Goal: Information Seeking & Learning: Learn about a topic

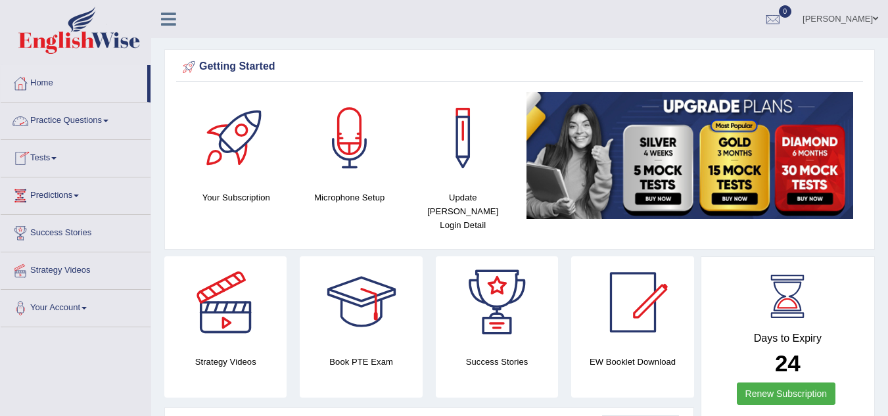
click at [111, 118] on link "Practice Questions" at bounding box center [76, 119] width 150 height 33
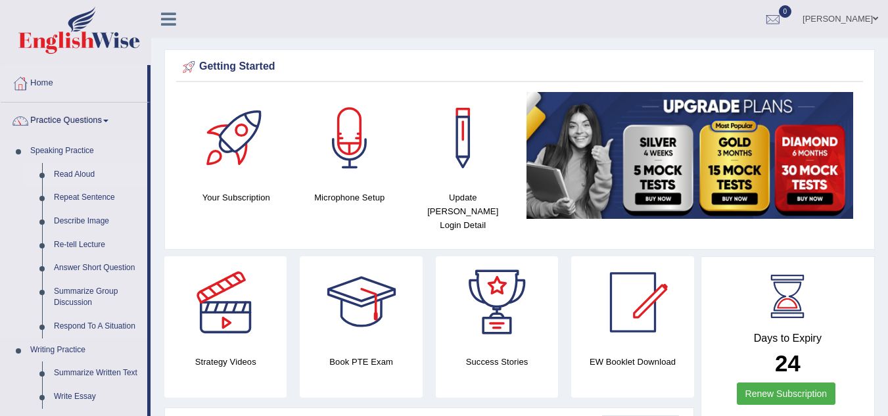
click at [83, 170] on link "Read Aloud" at bounding box center [97, 175] width 99 height 24
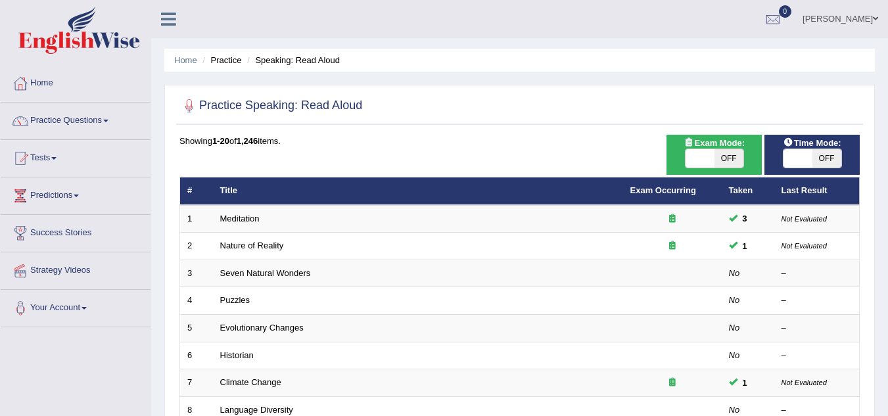
click at [824, 158] on span "OFF" at bounding box center [827, 158] width 29 height 18
checkbox input "true"
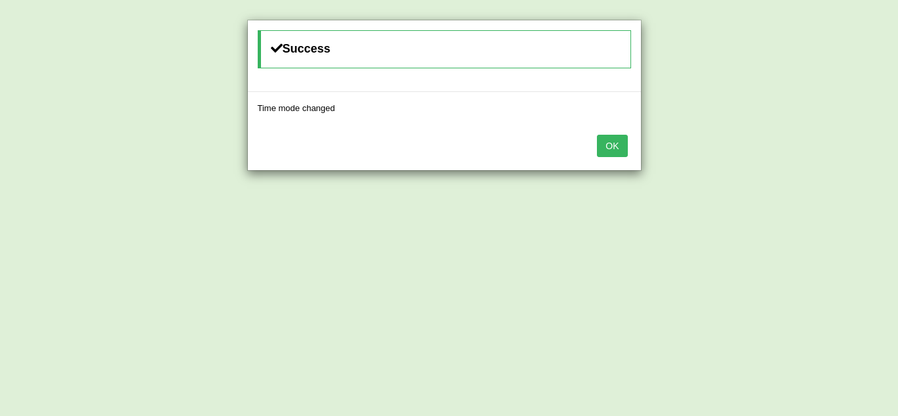
click at [615, 144] on button "OK" at bounding box center [612, 146] width 30 height 22
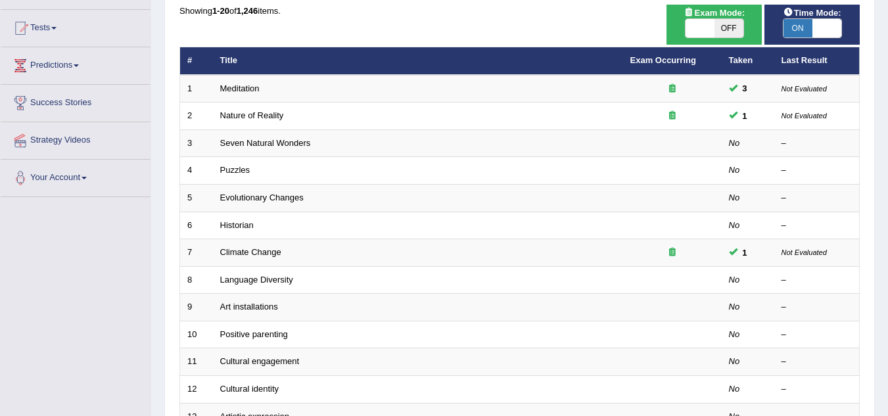
scroll to position [131, 0]
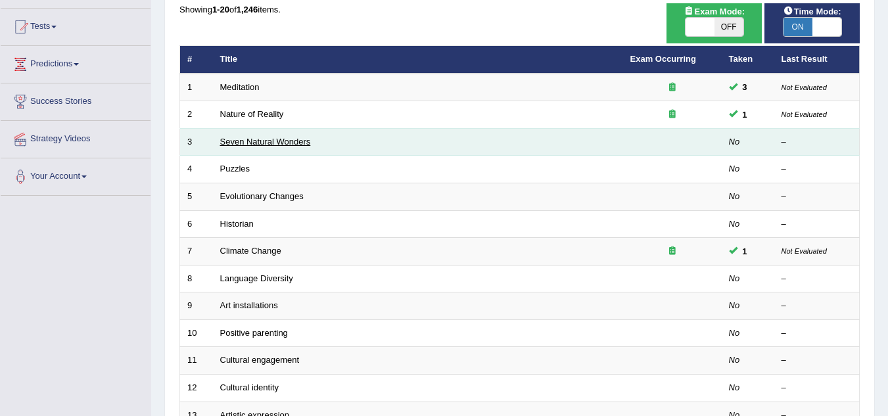
click at [285, 141] on link "Seven Natural Wonders" at bounding box center [265, 142] width 91 height 10
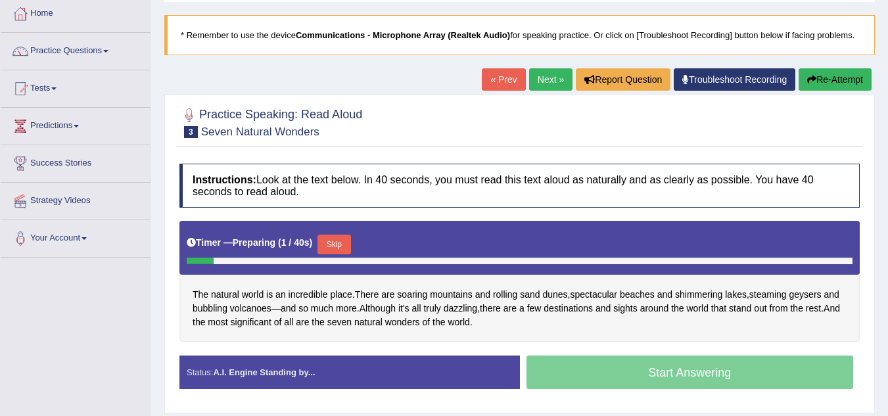
scroll to position [105, 0]
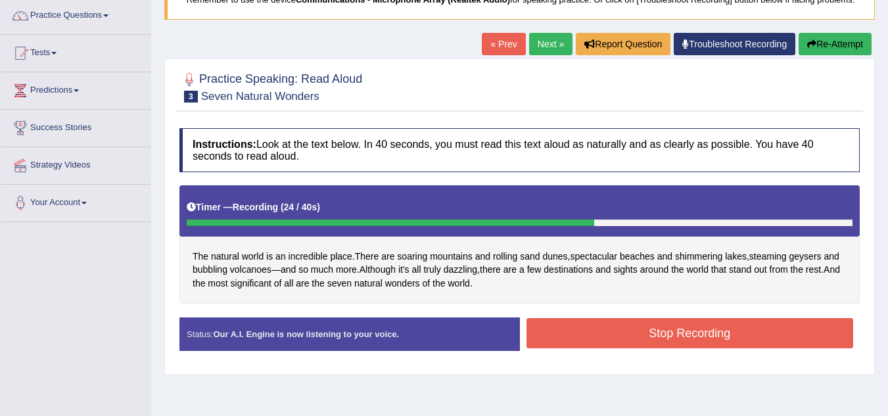
click at [610, 339] on button "Stop Recording" at bounding box center [690, 333] width 327 height 30
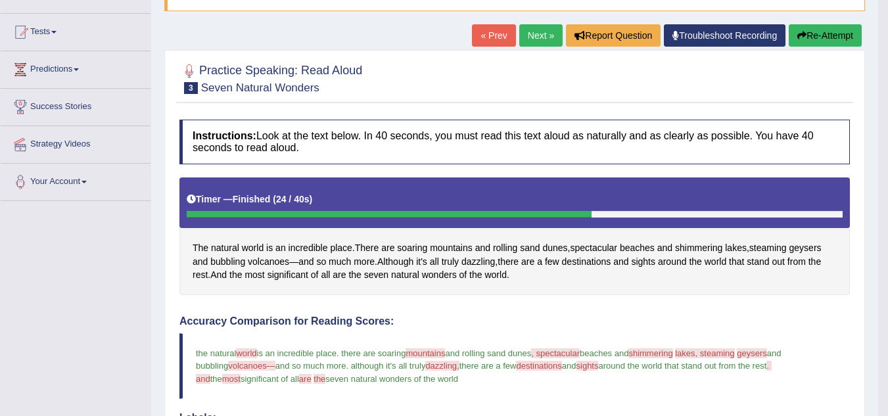
scroll to position [79, 0]
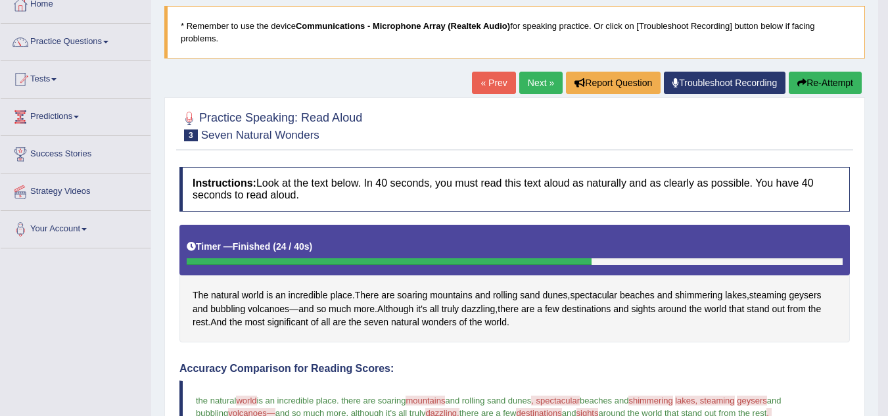
click at [528, 90] on link "Next »" at bounding box center [540, 83] width 43 height 22
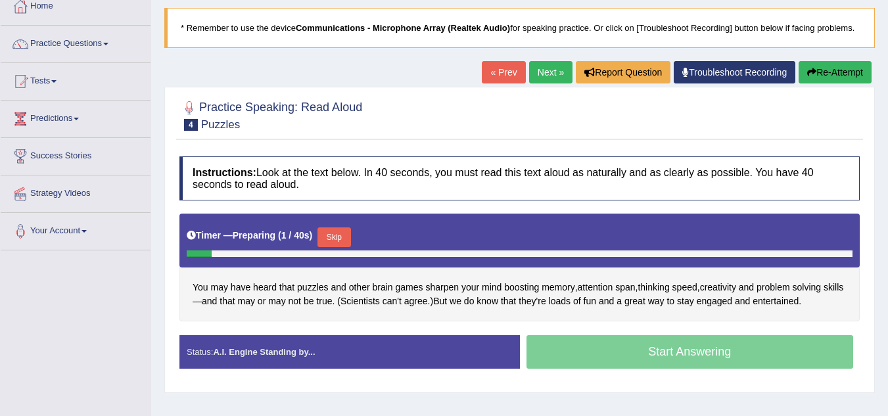
scroll to position [263, 0]
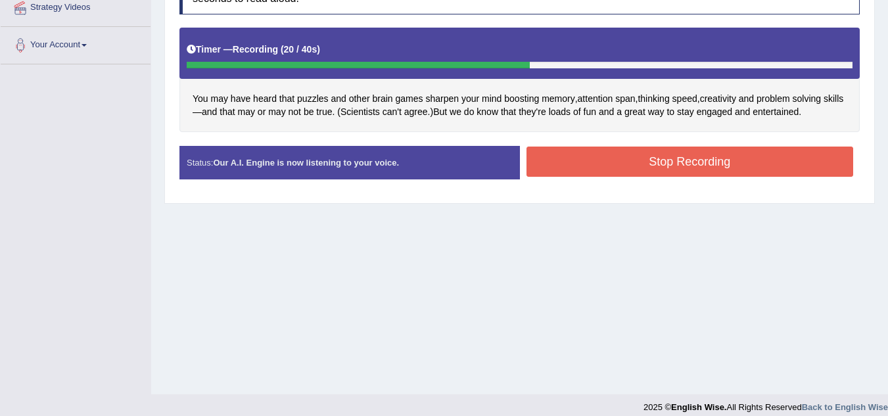
click at [615, 169] on button "Stop Recording" at bounding box center [690, 162] width 327 height 30
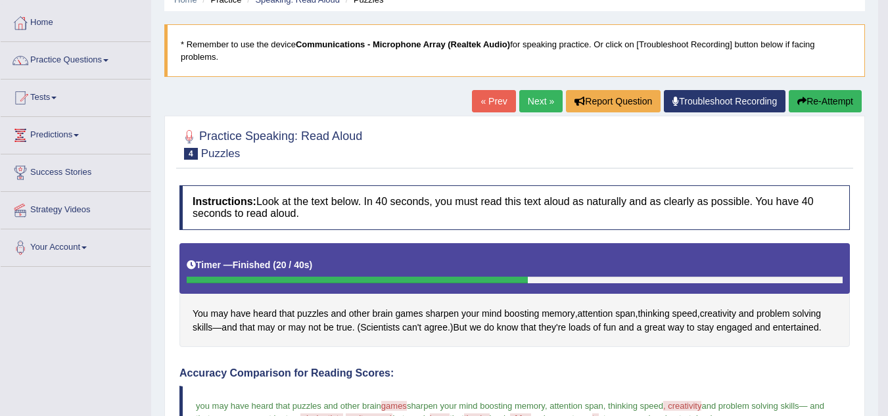
scroll to position [59, 0]
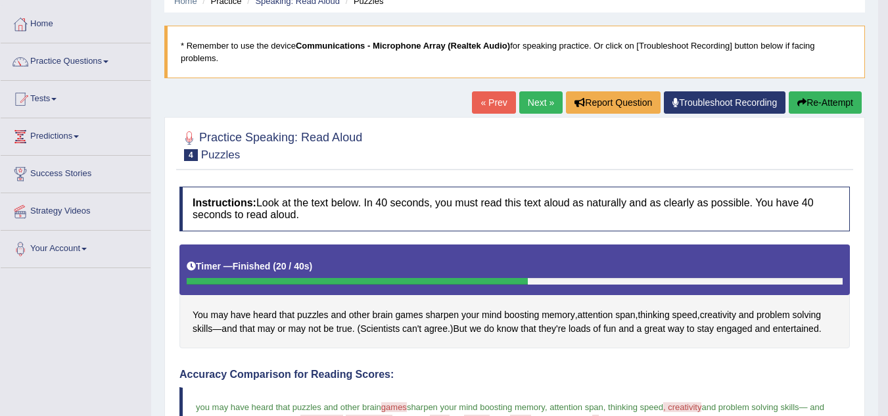
click at [539, 102] on link "Next »" at bounding box center [540, 102] width 43 height 22
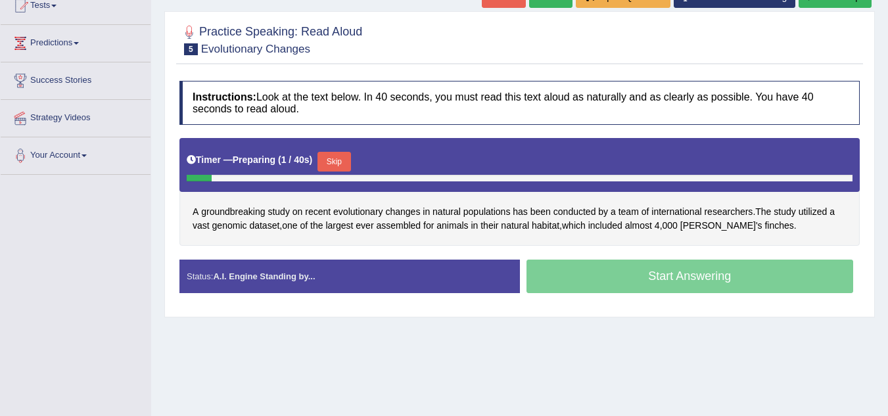
scroll to position [158, 0]
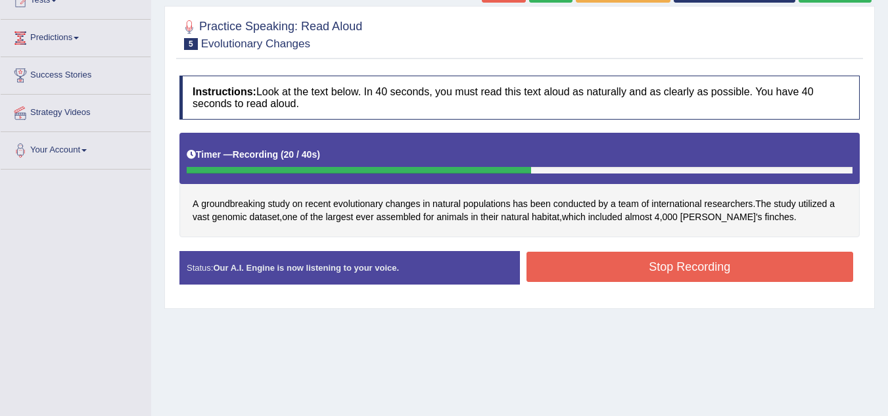
click at [636, 272] on button "Stop Recording" at bounding box center [690, 267] width 327 height 30
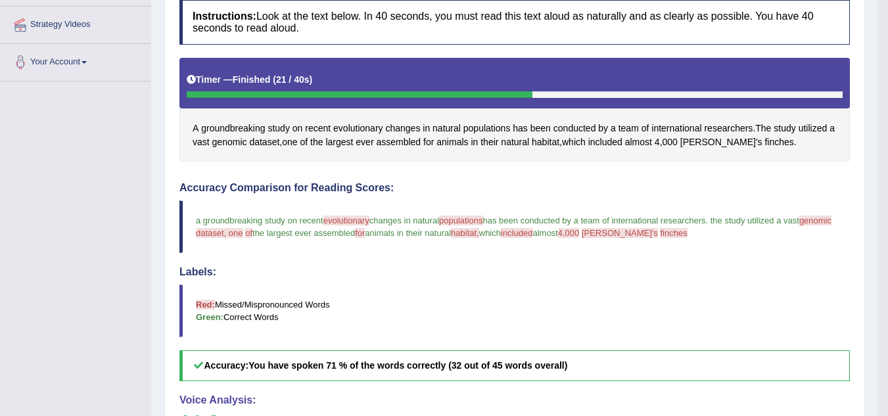
scroll to position [131, 0]
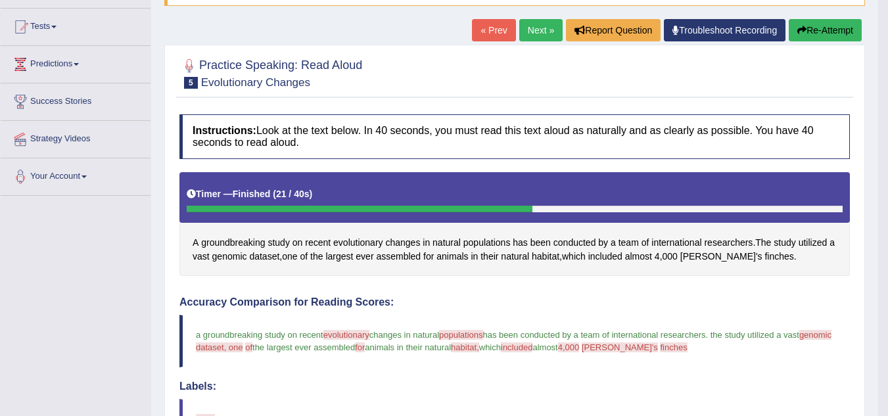
click at [841, 33] on button "Re-Attempt" at bounding box center [825, 30] width 73 height 22
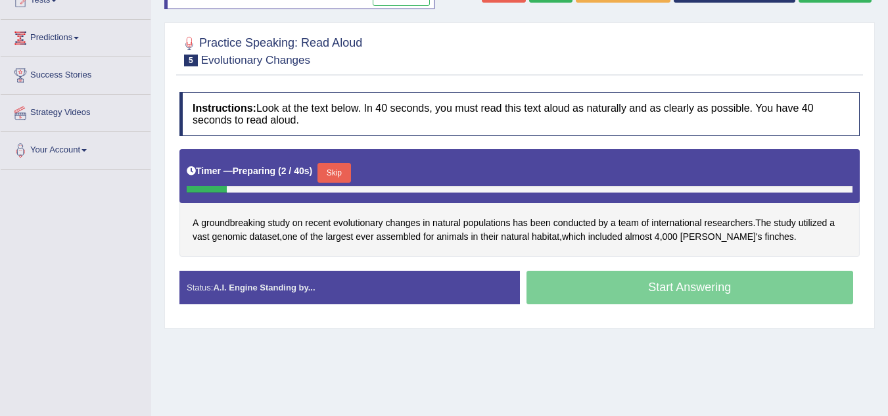
scroll to position [184, 0]
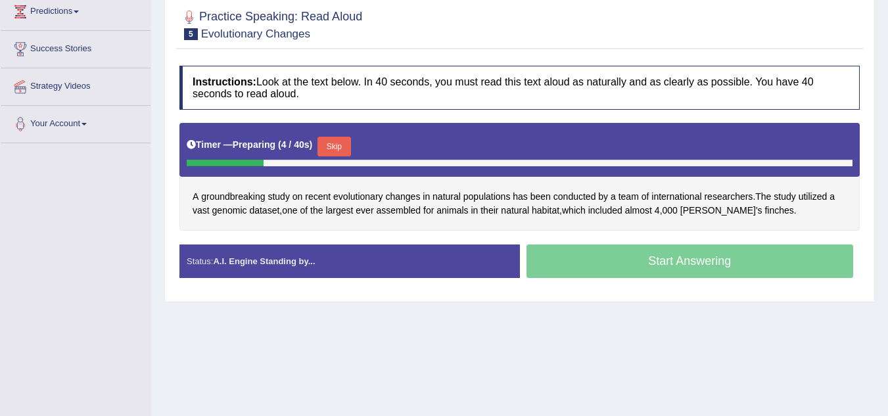
click at [334, 146] on button "Skip" at bounding box center [334, 147] width 33 height 20
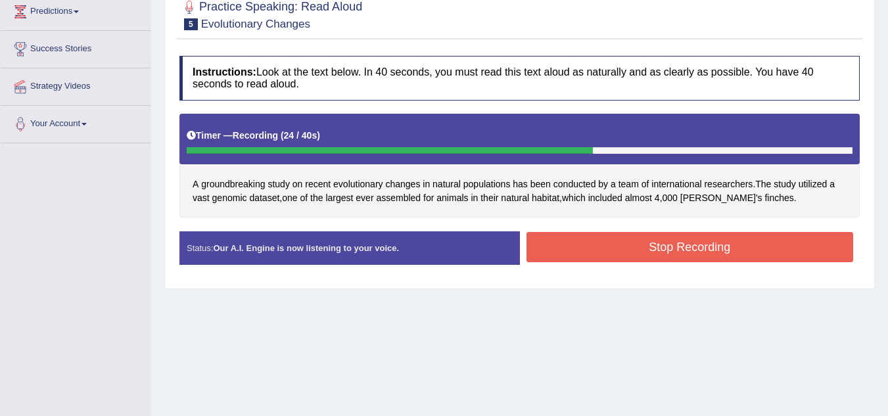
click at [658, 256] on button "Stop Recording" at bounding box center [690, 247] width 327 height 30
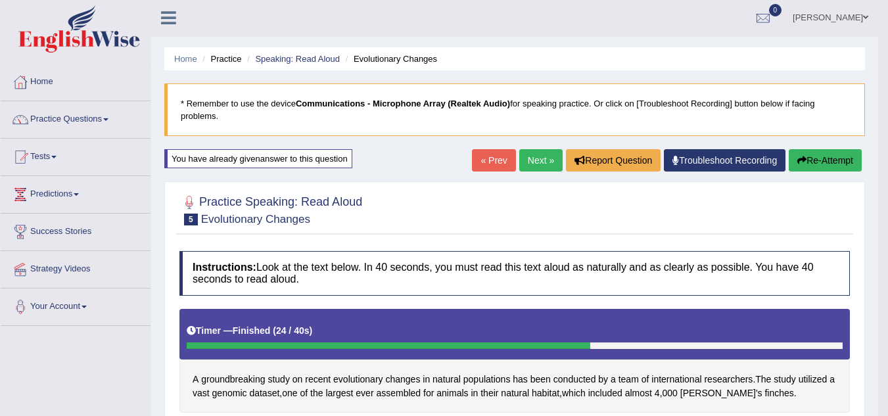
scroll to position [0, 0]
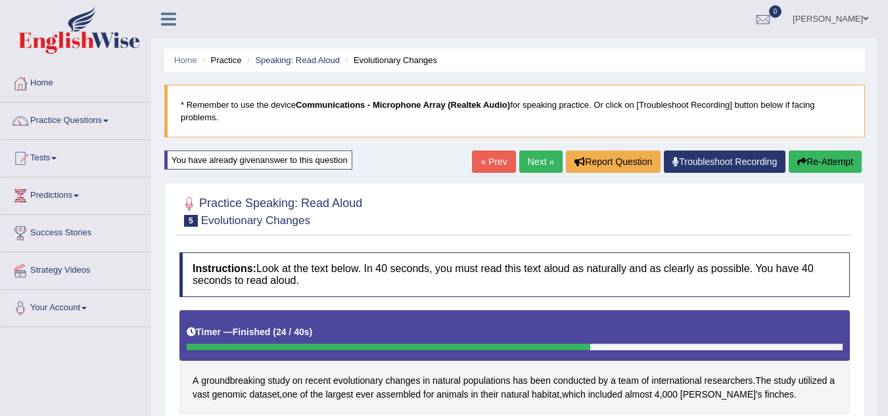
click at [528, 162] on link "Next »" at bounding box center [540, 162] width 43 height 22
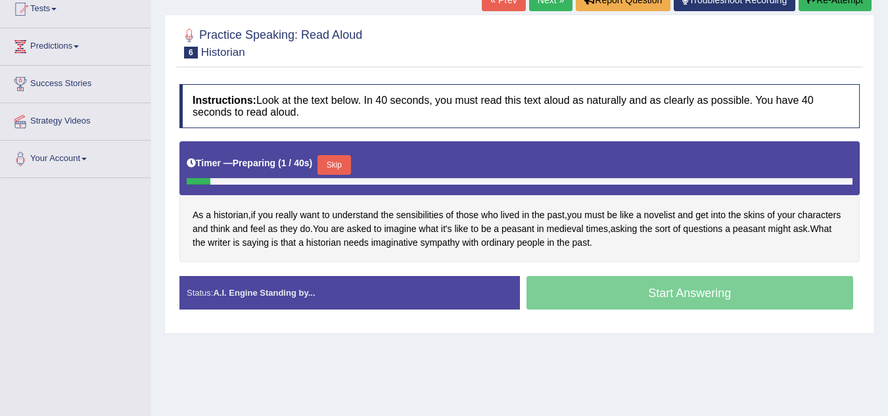
scroll to position [169, 0]
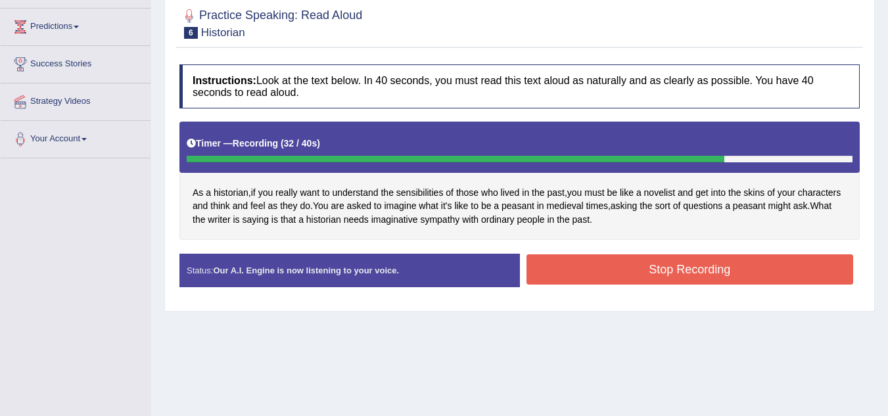
click at [621, 272] on button "Stop Recording" at bounding box center [690, 269] width 327 height 30
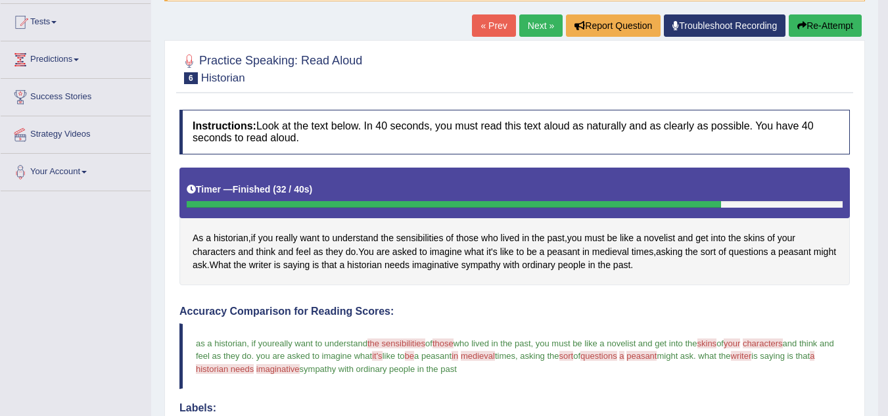
scroll to position [112, 0]
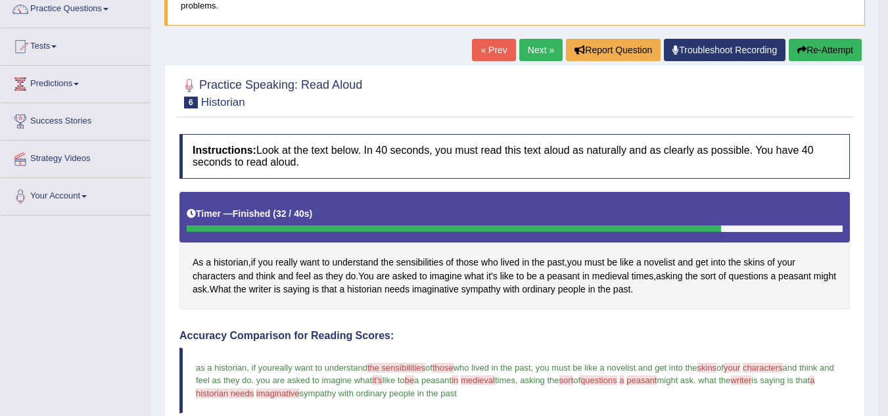
click at [531, 57] on link "Next »" at bounding box center [540, 50] width 43 height 22
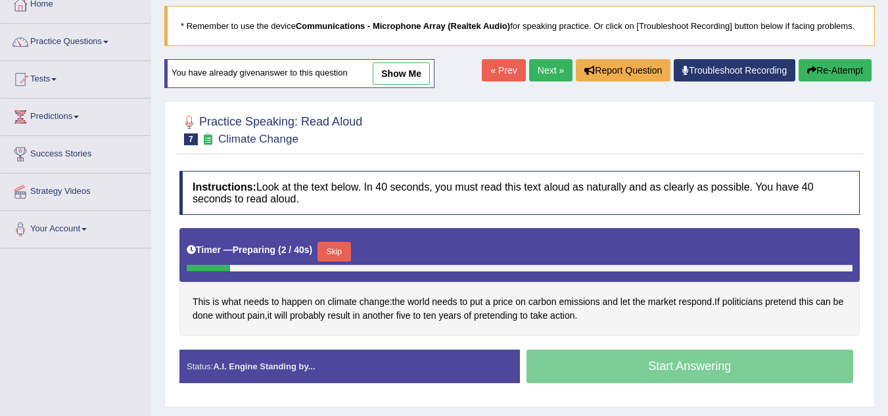
scroll to position [105, 0]
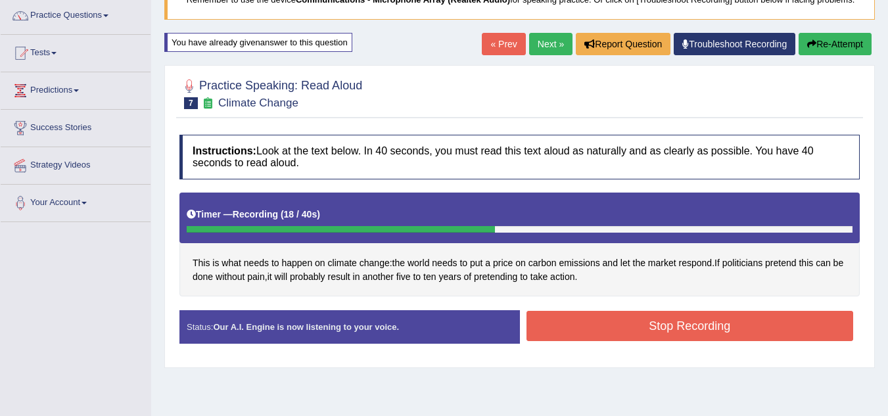
click at [669, 329] on button "Stop Recording" at bounding box center [690, 326] width 327 height 30
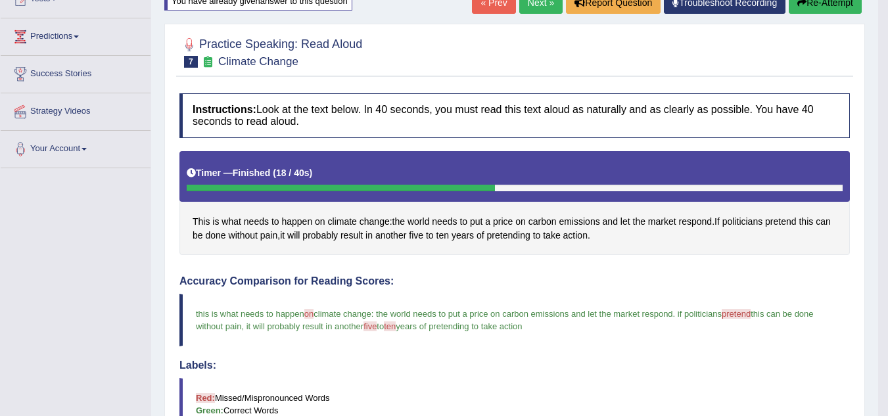
scroll to position [145, 0]
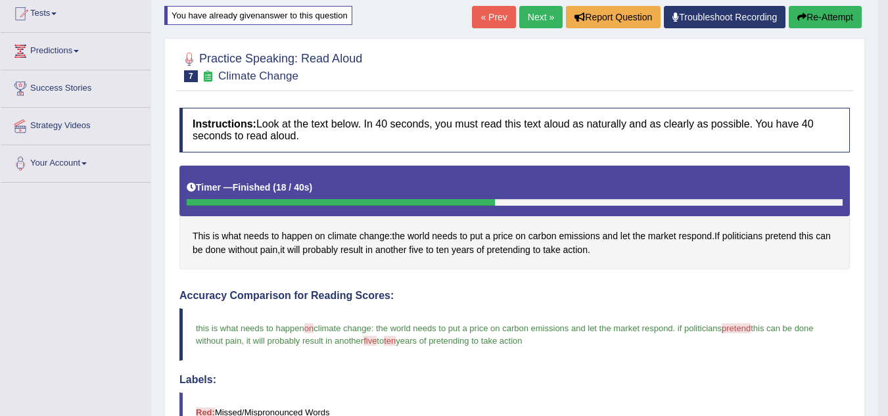
click at [528, 18] on link "Next »" at bounding box center [540, 17] width 43 height 22
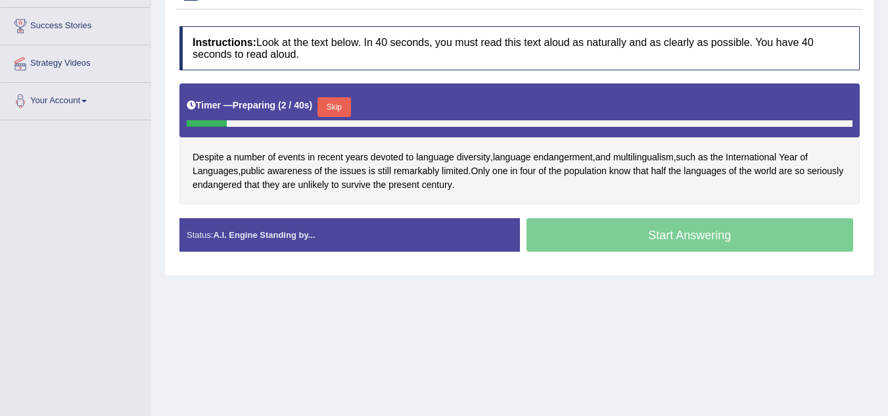
scroll to position [210, 0]
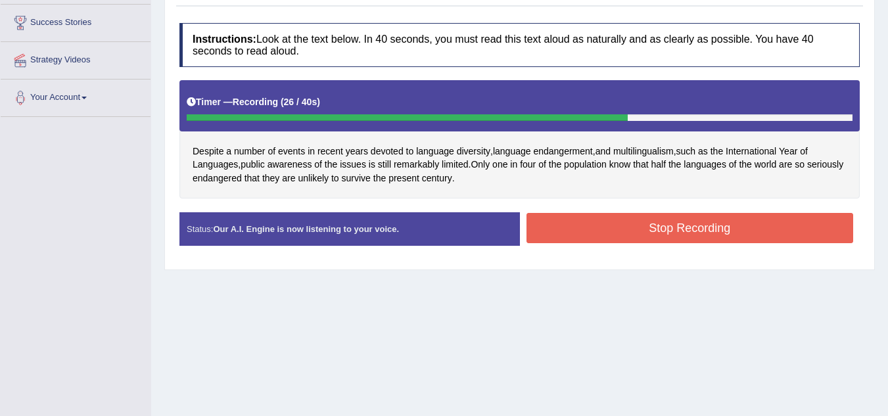
click at [615, 229] on button "Stop Recording" at bounding box center [690, 228] width 327 height 30
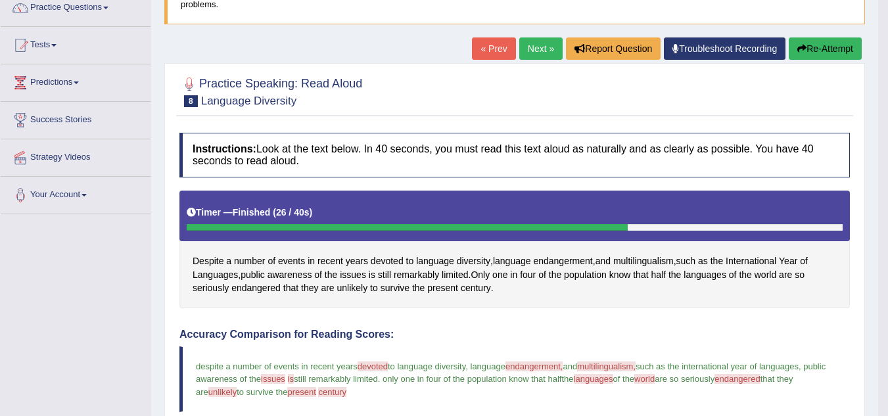
scroll to position [112, 0]
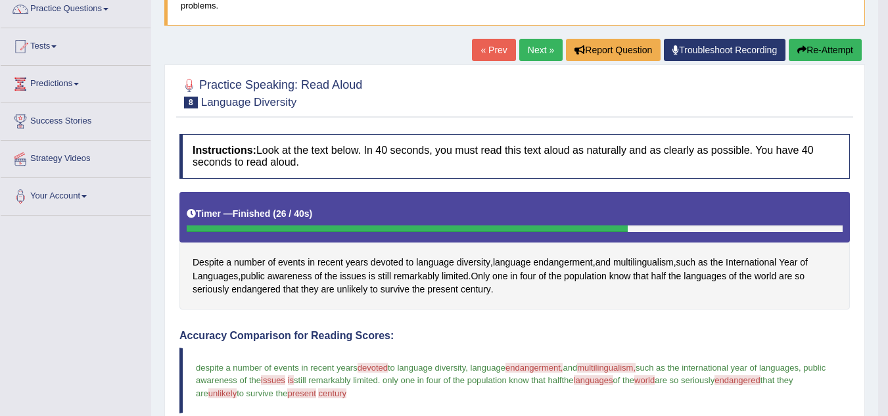
click at [523, 47] on link "Next »" at bounding box center [540, 50] width 43 height 22
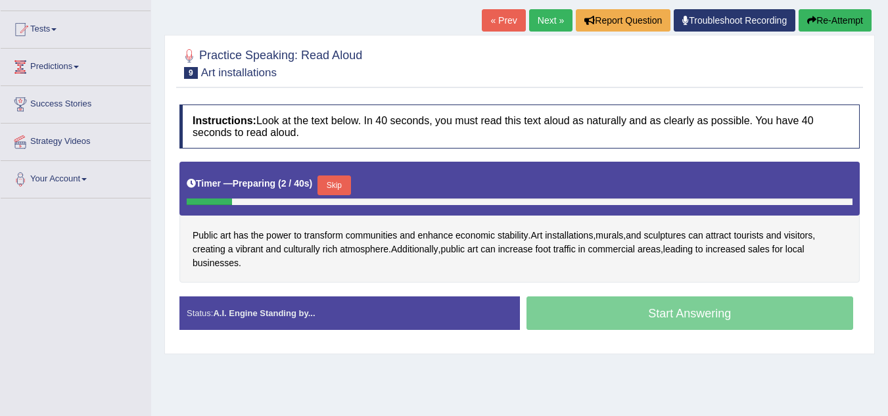
scroll to position [131, 0]
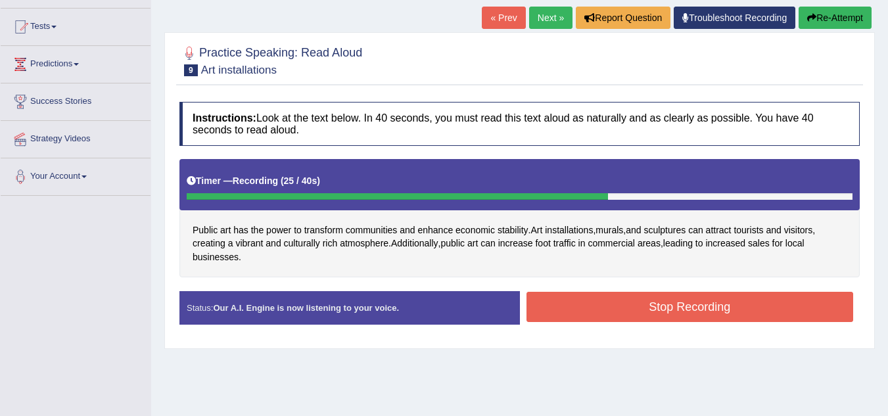
click at [678, 297] on button "Stop Recording" at bounding box center [690, 307] width 327 height 30
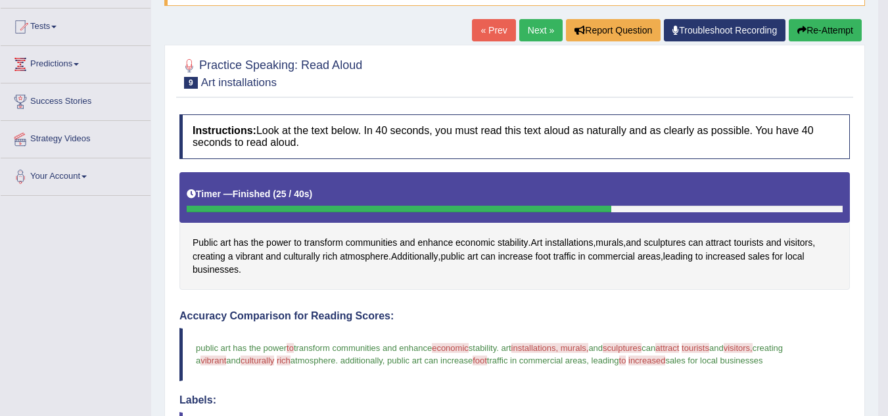
scroll to position [105, 0]
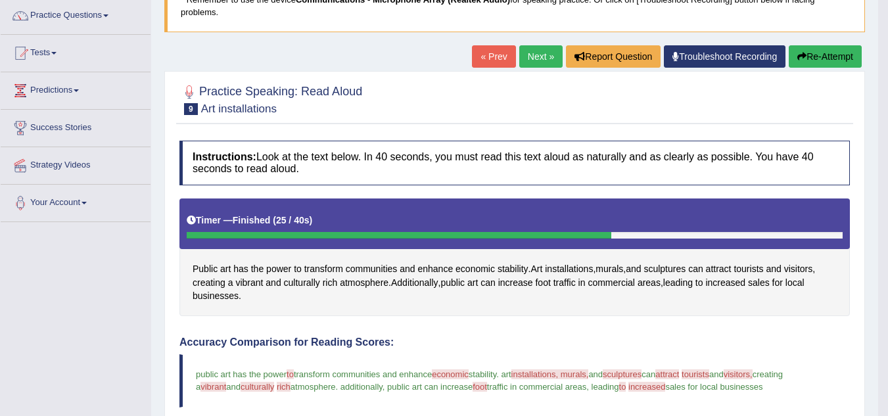
click at [527, 60] on link "Next »" at bounding box center [540, 56] width 43 height 22
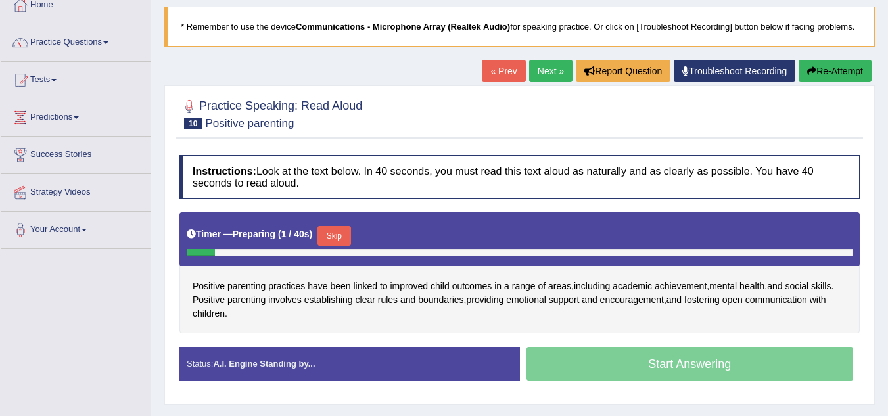
scroll to position [79, 0]
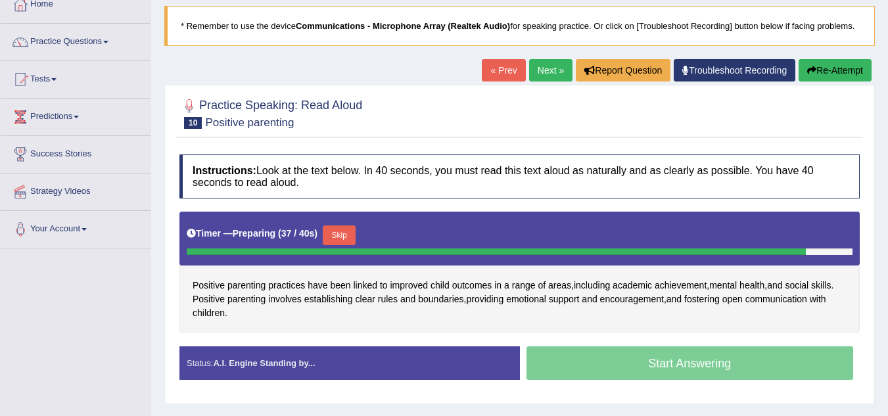
click at [339, 236] on button "Skip" at bounding box center [339, 236] width 33 height 20
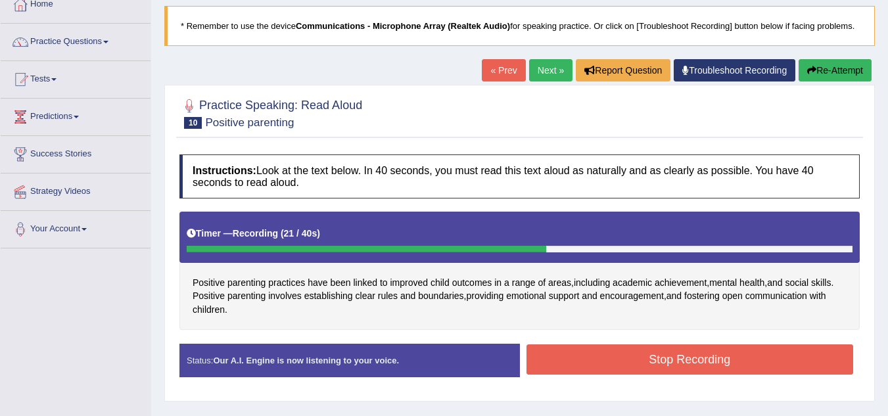
click at [594, 363] on button "Stop Recording" at bounding box center [690, 360] width 327 height 30
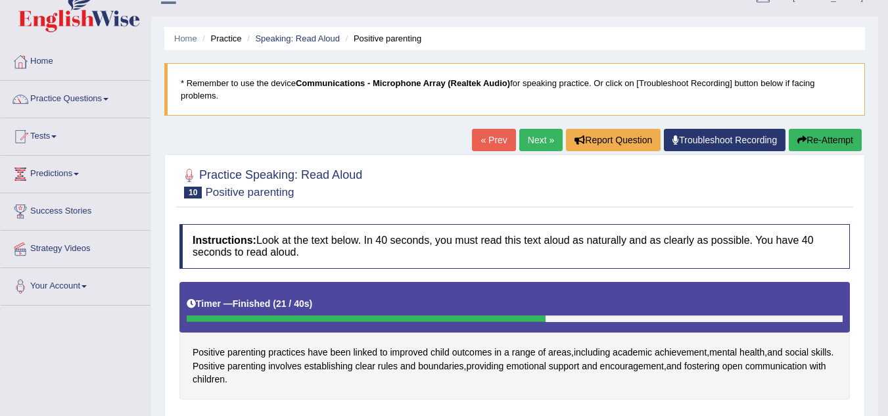
scroll to position [20, 0]
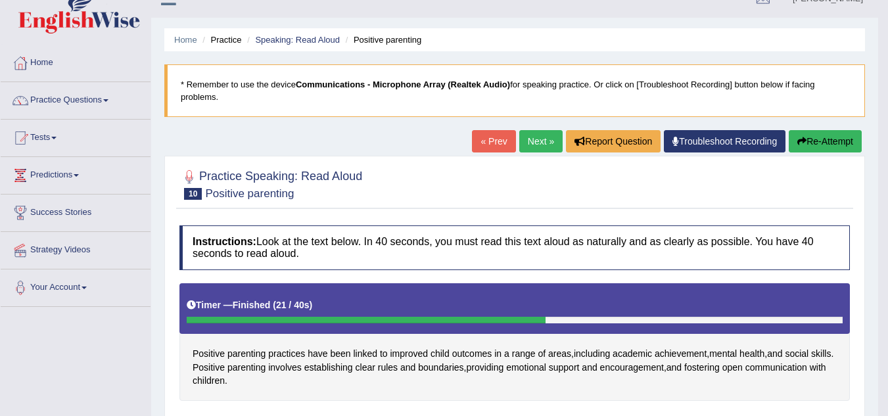
click at [538, 139] on link "Next »" at bounding box center [540, 141] width 43 height 22
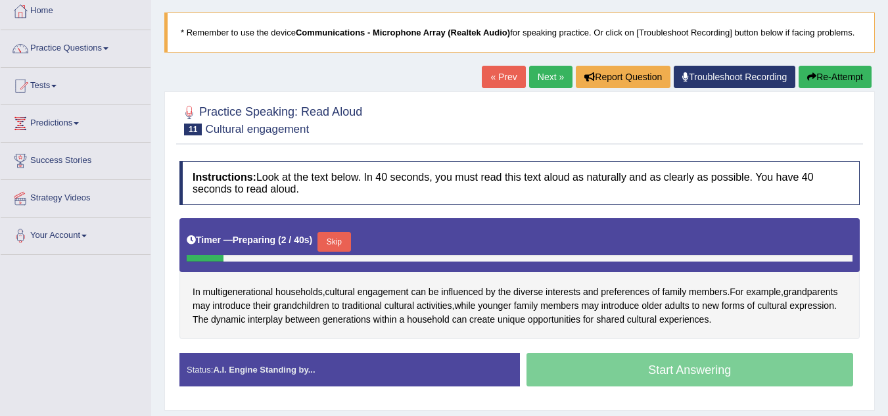
scroll to position [79, 0]
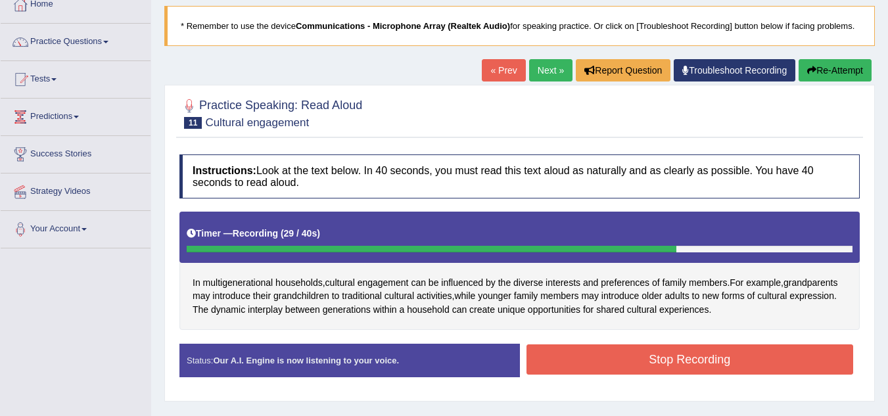
click at [649, 354] on button "Stop Recording" at bounding box center [690, 360] width 327 height 30
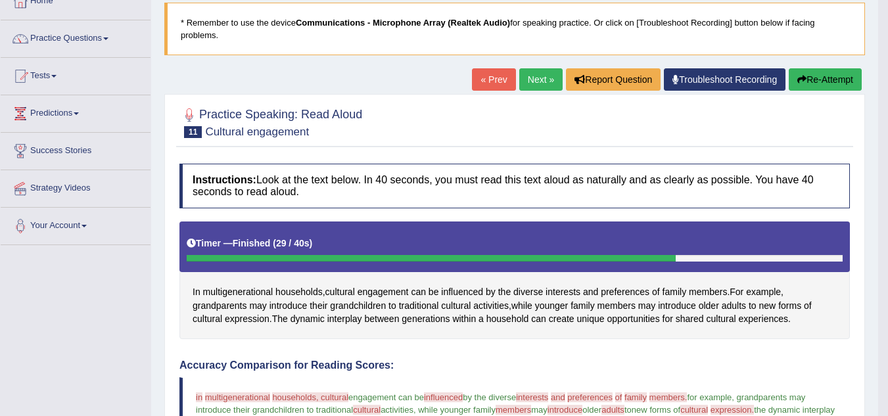
scroll to position [33, 0]
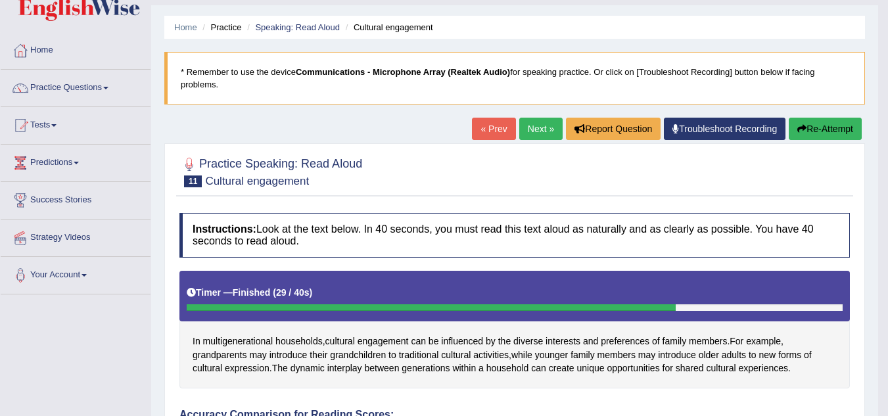
click at [538, 133] on link "Next »" at bounding box center [540, 129] width 43 height 22
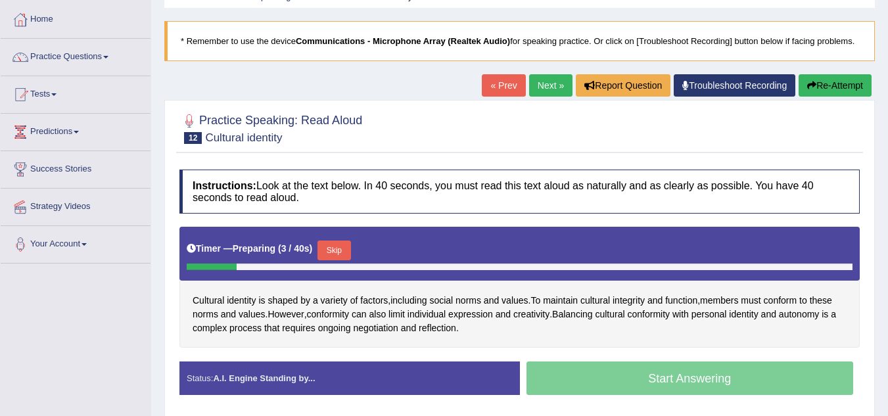
scroll to position [79, 0]
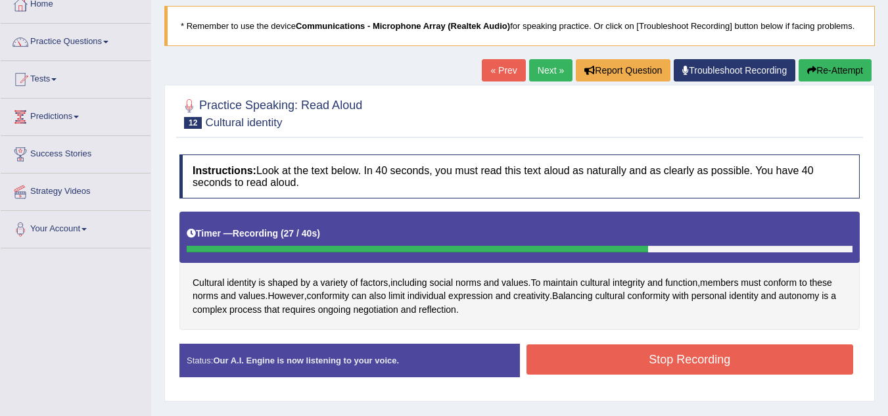
click at [607, 364] on button "Stop Recording" at bounding box center [690, 360] width 327 height 30
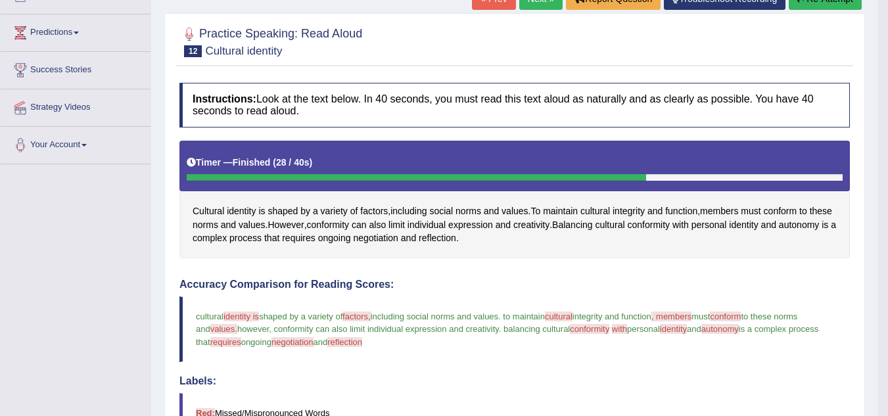
scroll to position [138, 0]
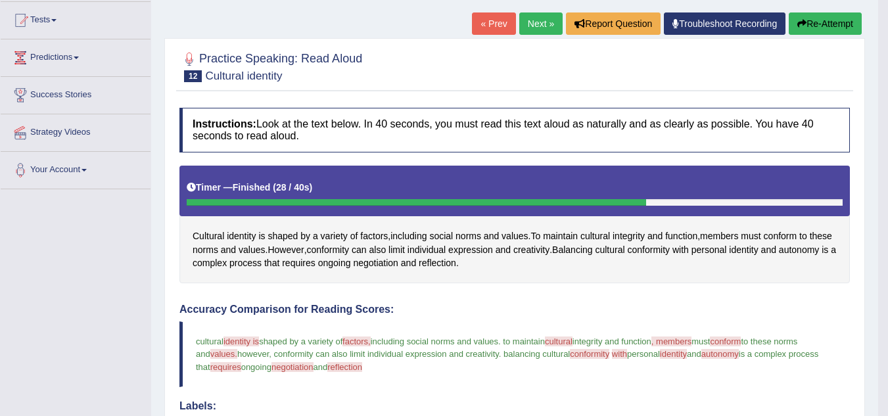
click at [537, 26] on link "Next »" at bounding box center [540, 23] width 43 height 22
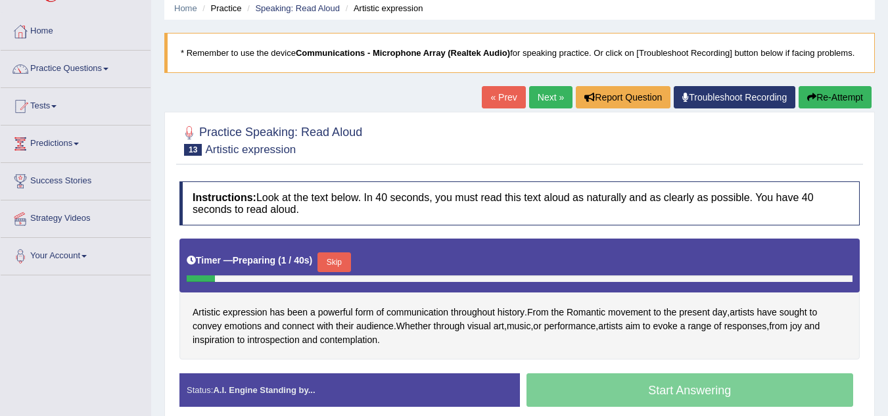
scroll to position [53, 0]
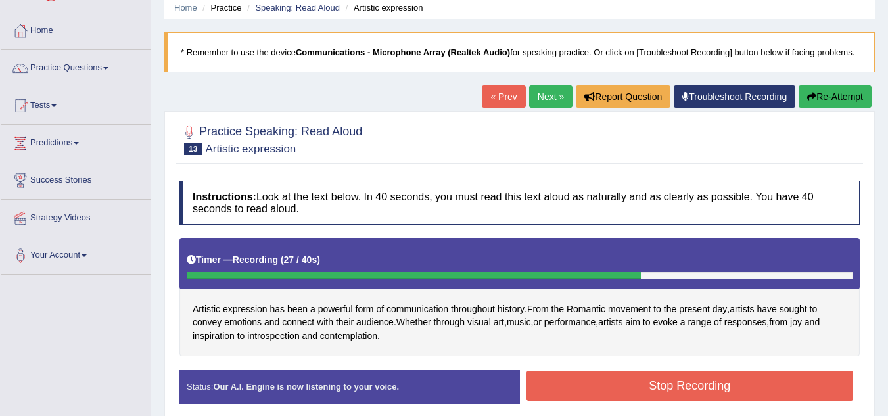
click at [697, 395] on button "Stop Recording" at bounding box center [690, 386] width 327 height 30
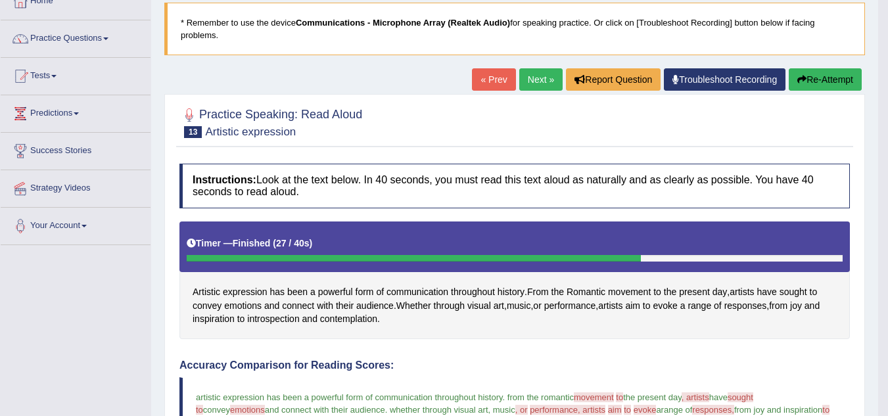
scroll to position [79, 0]
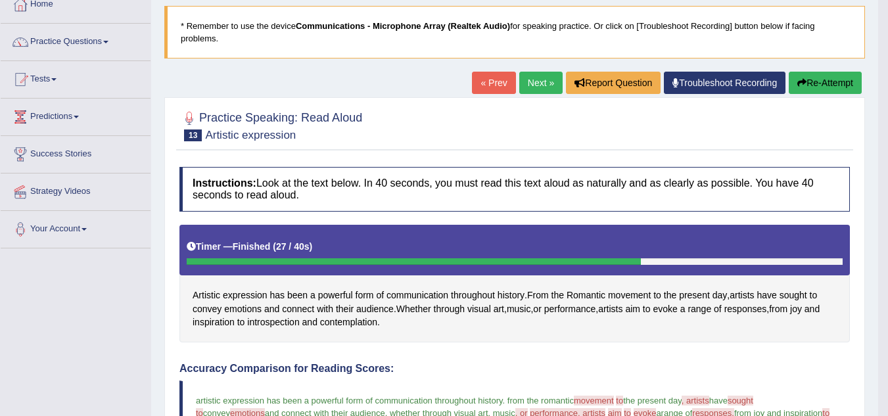
click at [535, 87] on link "Next »" at bounding box center [540, 83] width 43 height 22
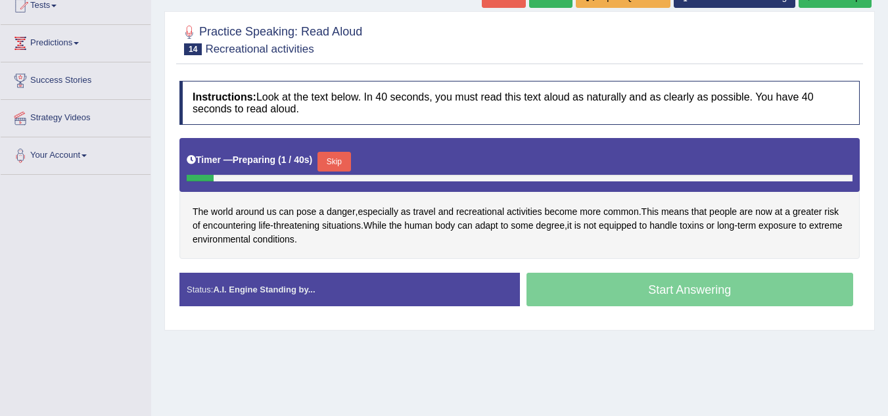
scroll to position [158, 0]
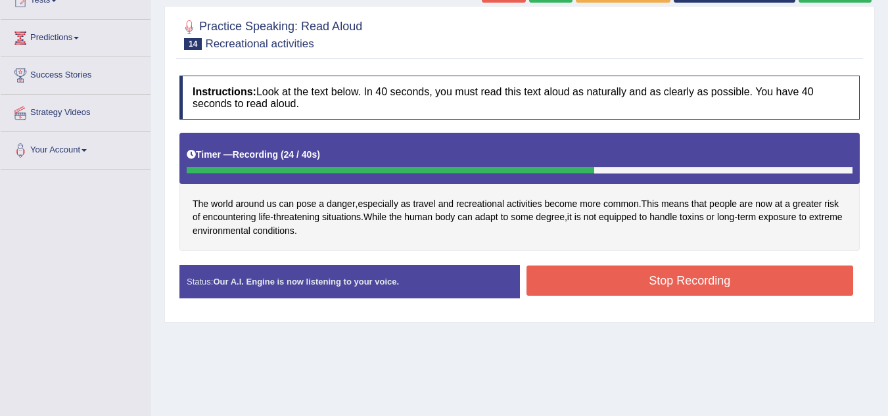
click at [680, 292] on button "Stop Recording" at bounding box center [690, 281] width 327 height 30
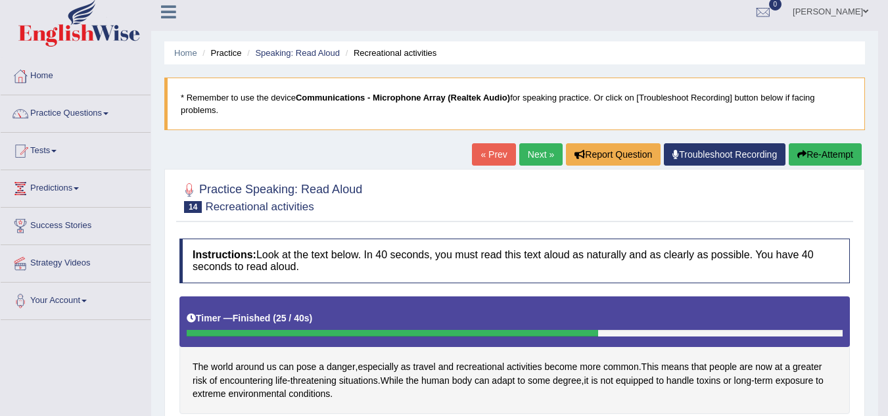
scroll to position [7, 0]
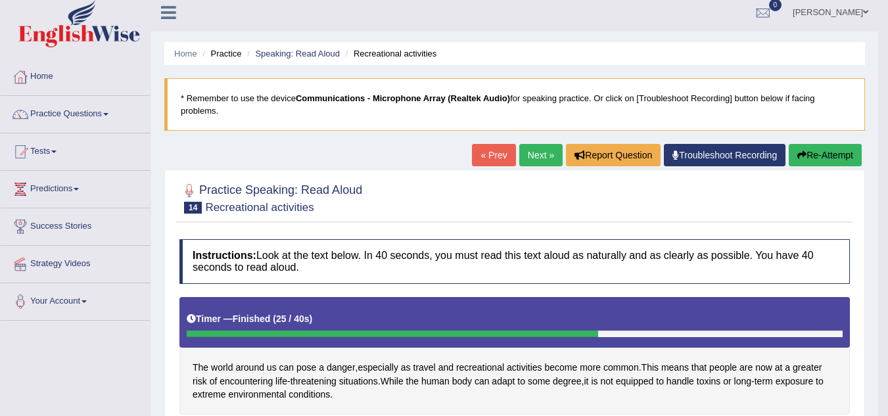
click at [528, 151] on link "Next »" at bounding box center [540, 155] width 43 height 22
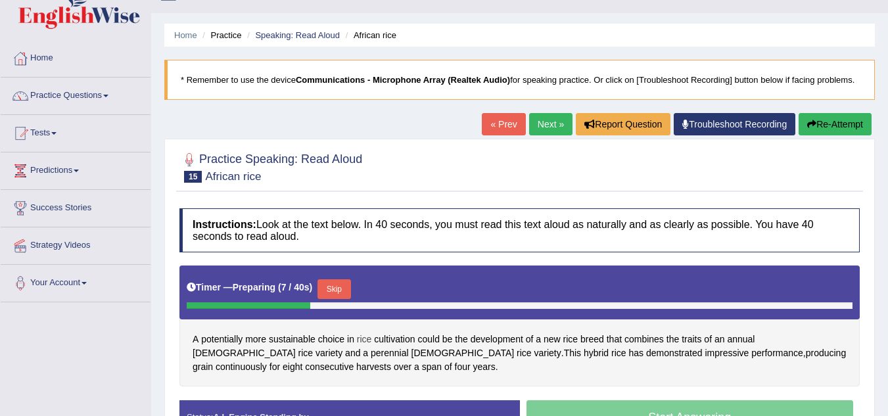
scroll to position [53, 0]
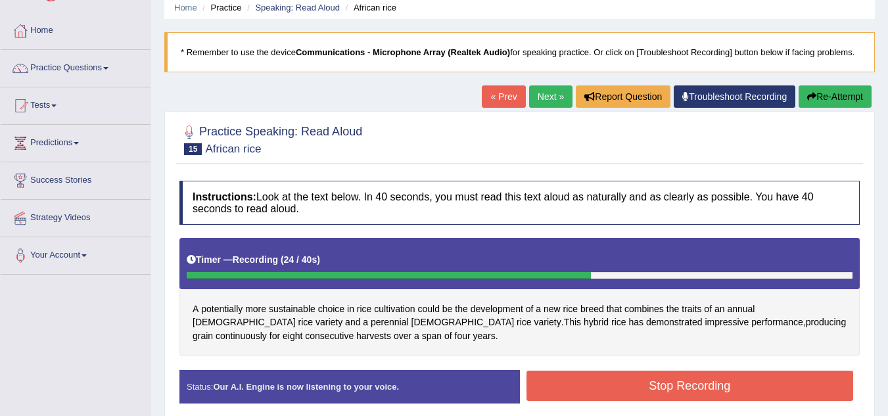
click at [594, 393] on button "Stop Recording" at bounding box center [690, 386] width 327 height 30
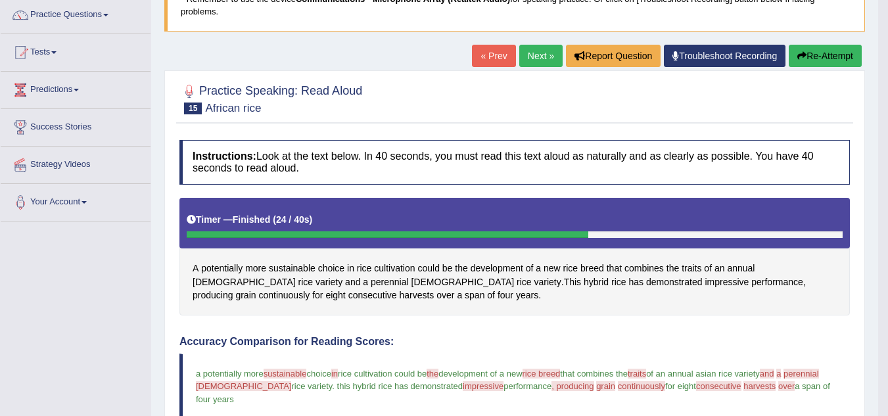
scroll to position [105, 0]
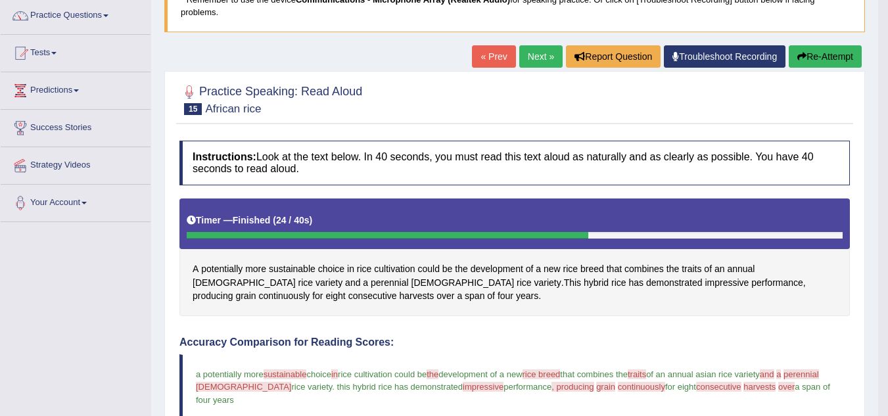
click at [527, 60] on link "Next »" at bounding box center [540, 56] width 43 height 22
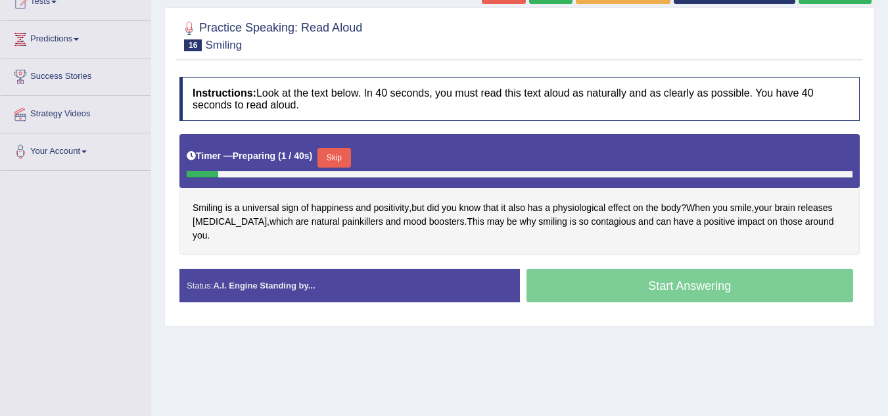
scroll to position [158, 0]
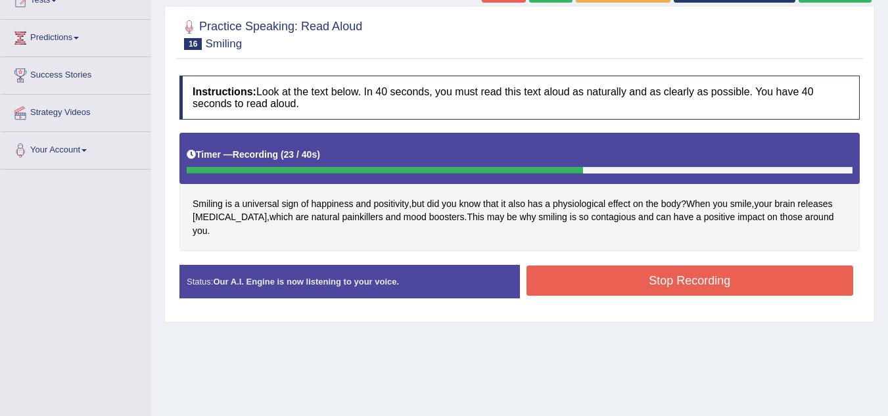
click at [621, 274] on button "Stop Recording" at bounding box center [690, 281] width 327 height 30
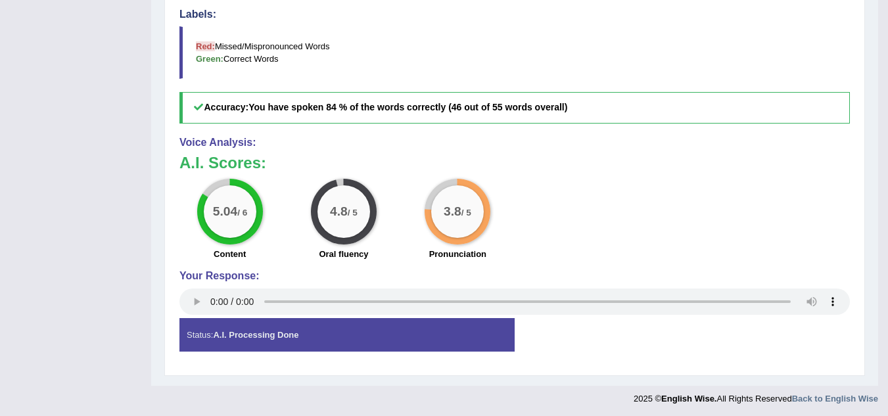
scroll to position [520, 0]
